Goal: Transaction & Acquisition: Subscribe to service/newsletter

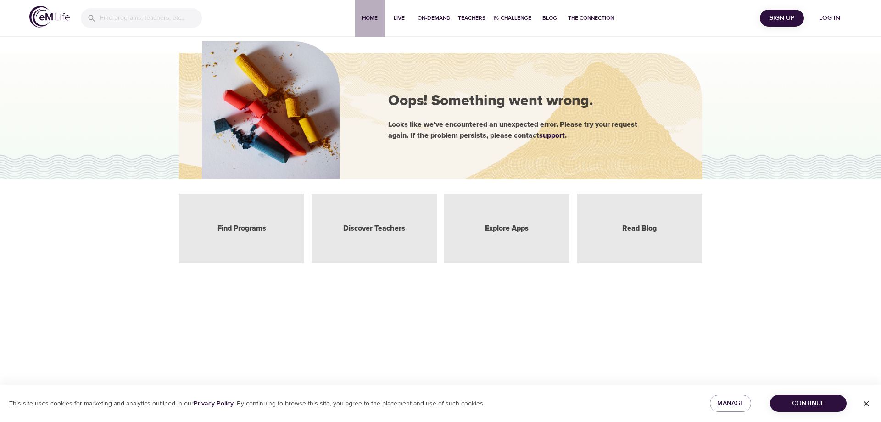
click at [372, 17] on span "Home" at bounding box center [370, 18] width 22 height 10
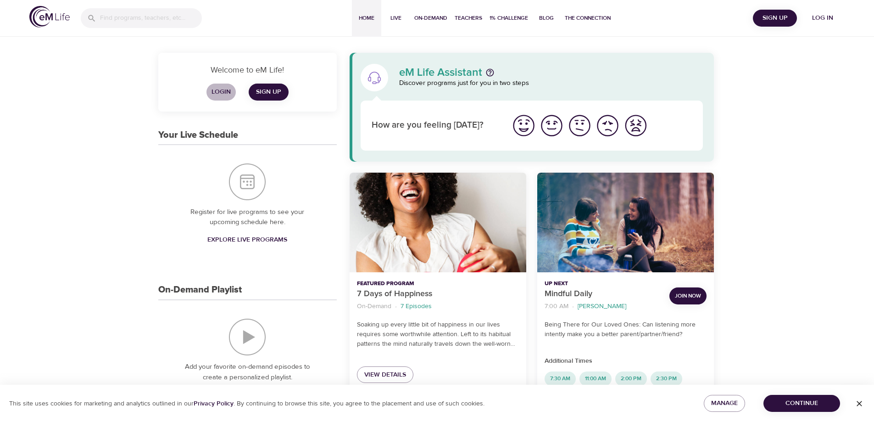
click at [217, 91] on span "Login" at bounding box center [221, 91] width 22 height 11
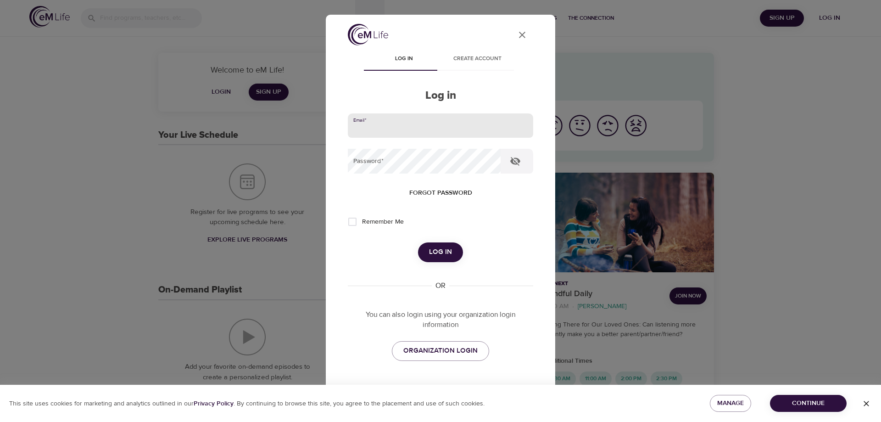
click at [368, 125] on input "email" at bounding box center [440, 125] width 185 height 25
type input "wilsonjk@andersonhospital.org"
click at [418, 242] on button "Log in" at bounding box center [440, 251] width 45 height 19
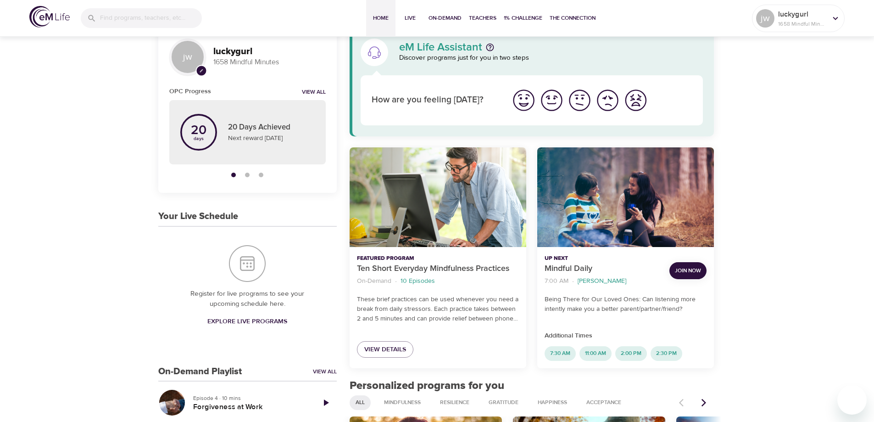
scroll to position [46, 0]
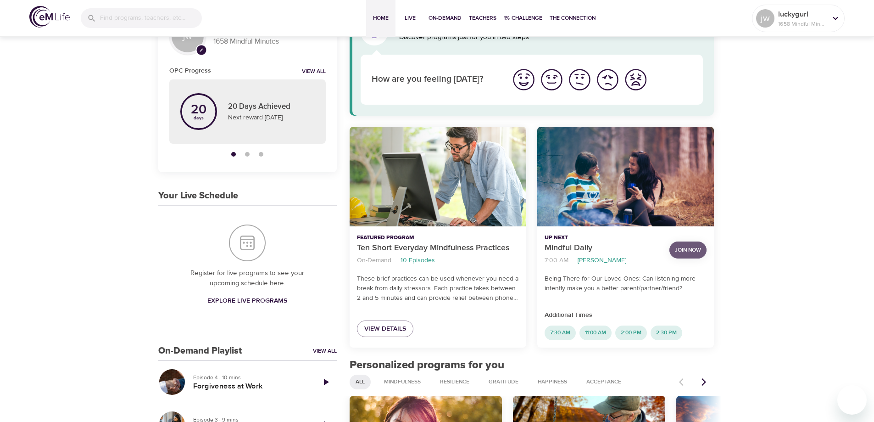
click at [686, 251] on span "Join Now" at bounding box center [688, 250] width 26 height 10
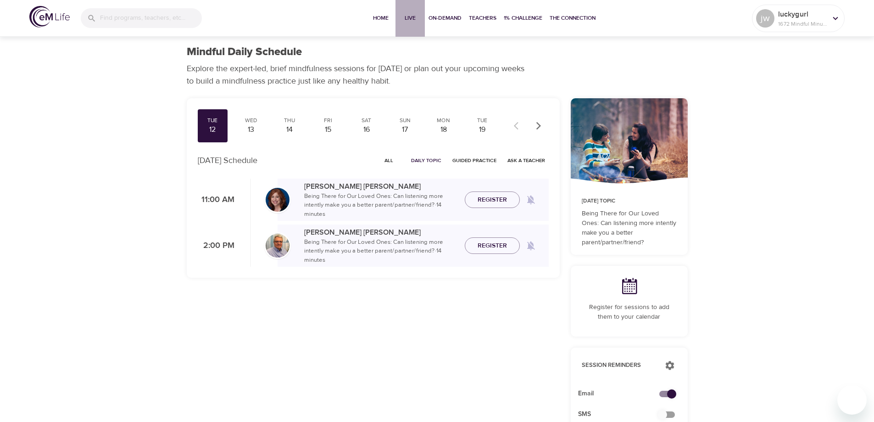
click at [408, 18] on span "Live" at bounding box center [410, 18] width 22 height 10
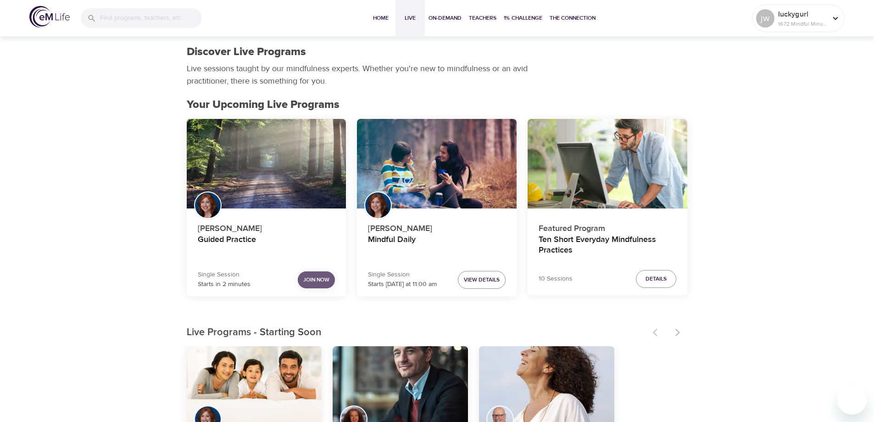
click at [307, 280] on span "Join Now" at bounding box center [316, 280] width 26 height 10
